Goal: Information Seeking & Learning: Learn about a topic

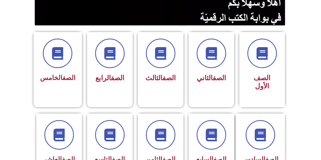
scroll to position [102, 0]
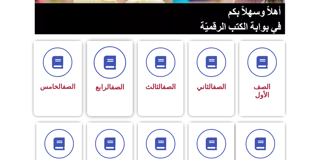
click at [111, 71] on span at bounding box center [110, 62] width 32 height 32
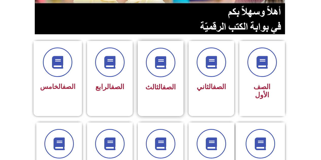
click at [156, 86] on span "الصف الثالث" at bounding box center [160, 87] width 30 height 8
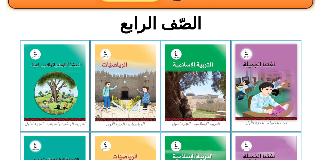
scroll to position [127, 0]
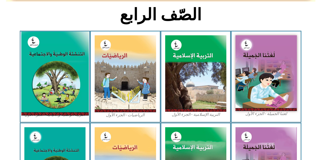
click at [61, 78] on img at bounding box center [55, 73] width 68 height 84
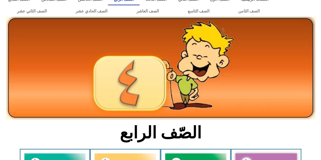
scroll to position [0, 0]
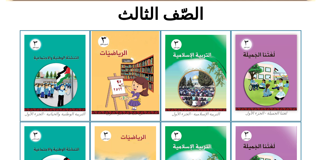
scroll to position [152, 0]
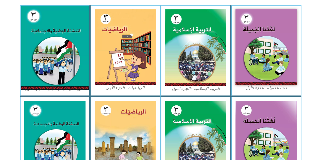
click at [27, 48] on img at bounding box center [55, 48] width 68 height 84
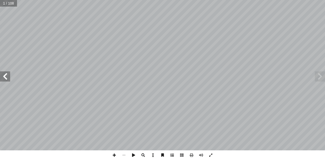
click at [172, 156] on span at bounding box center [172, 155] width 10 height 10
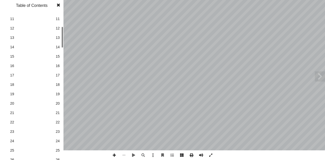
click at [34, 71] on link "23 23" at bounding box center [31, 74] width 57 height 9
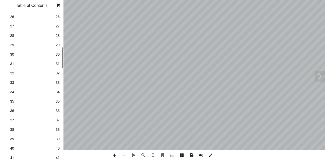
click at [39, 69] on link "32 32" at bounding box center [31, 73] width 57 height 9
click at [57, 112] on span "36" at bounding box center [58, 110] width 4 height 5
click at [62, 5] on span at bounding box center [58, 5] width 9 height 10
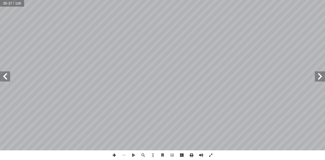
click at [6, 75] on span at bounding box center [5, 76] width 10 height 10
click at [317, 75] on span at bounding box center [320, 76] width 10 height 10
click at [114, 154] on span at bounding box center [114, 155] width 10 height 10
click at [5, 74] on span at bounding box center [5, 76] width 10 height 10
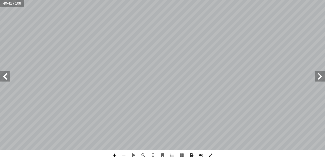
click at [115, 156] on span at bounding box center [114, 155] width 10 height 10
